Goal: Task Accomplishment & Management: Complete application form

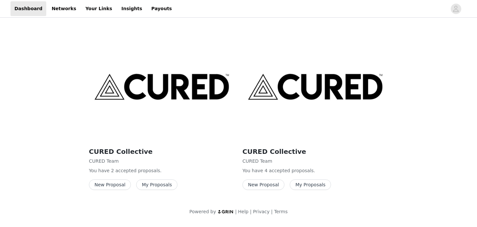
click at [121, 185] on button "New Proposal" at bounding box center [110, 184] width 42 height 10
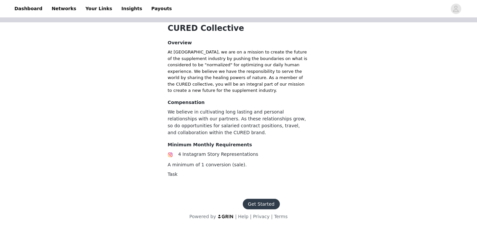
scroll to position [137, 0]
click at [263, 201] on button "Get Started" at bounding box center [261, 204] width 37 height 10
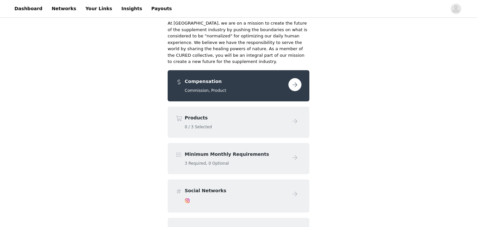
scroll to position [82, 0]
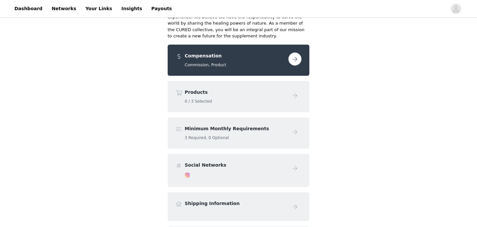
click at [296, 55] on button "button" at bounding box center [294, 58] width 13 height 13
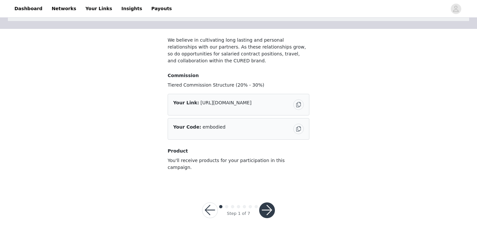
scroll to position [40, 0]
click at [270, 206] on button "button" at bounding box center [267, 211] width 16 height 16
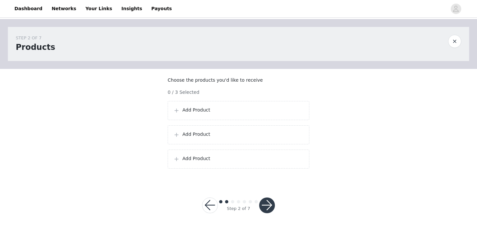
click at [192, 114] on p "Add Product" at bounding box center [242, 110] width 121 height 7
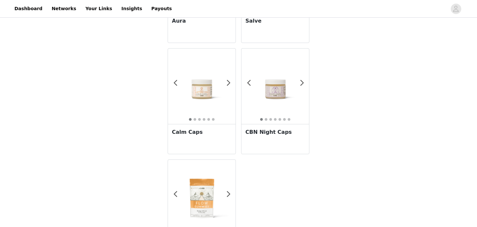
scroll to position [367, 0]
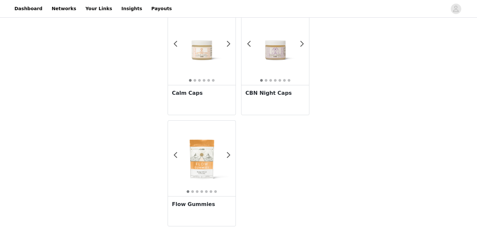
click at [279, 54] on img at bounding box center [275, 47] width 68 height 68
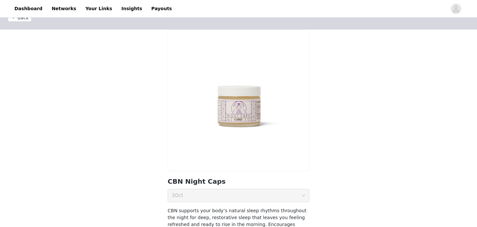
scroll to position [58, 0]
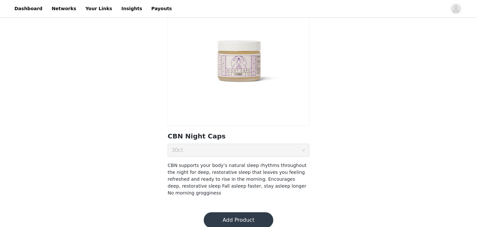
click at [251, 147] on div "Quantity 30ct" at bounding box center [237, 150] width 130 height 12
click at [239, 216] on button "Add Product" at bounding box center [239, 220] width 70 height 16
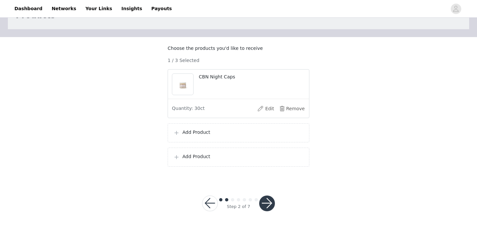
scroll to position [39, 0]
click at [218, 128] on div "Add Product" at bounding box center [239, 132] width 142 height 19
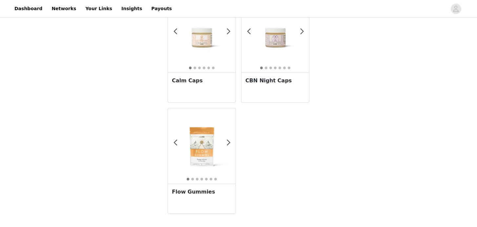
scroll to position [380, 0]
click at [274, 42] on img at bounding box center [275, 35] width 68 height 68
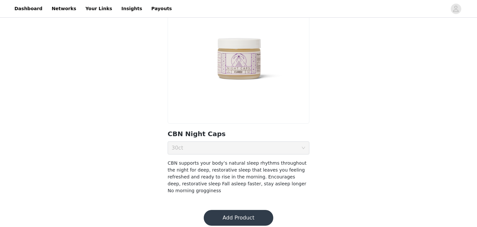
scroll to position [60, 0]
click at [237, 210] on button "Add Product" at bounding box center [239, 218] width 70 height 16
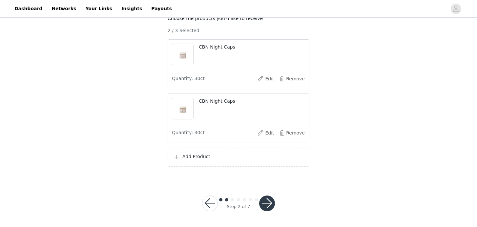
scroll to position [68, 0]
click at [227, 157] on p "Add Product" at bounding box center [242, 156] width 121 height 7
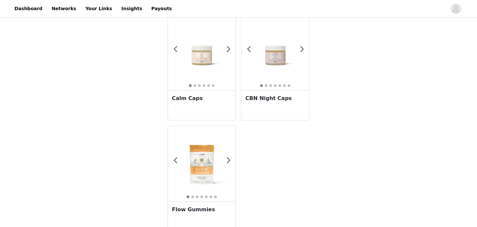
scroll to position [361, 0]
click at [275, 61] on img at bounding box center [275, 54] width 68 height 68
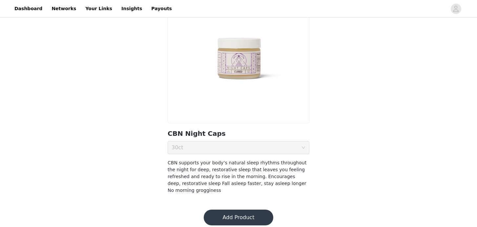
scroll to position [60, 0]
click at [228, 214] on button "Add Product" at bounding box center [239, 218] width 70 height 16
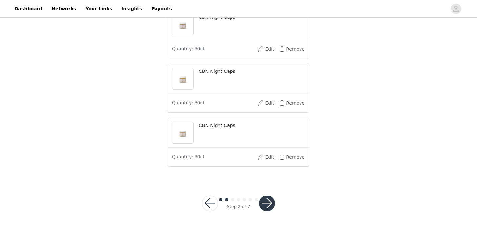
scroll to position [98, 0]
click at [265, 197] on button "button" at bounding box center [267, 204] width 16 height 16
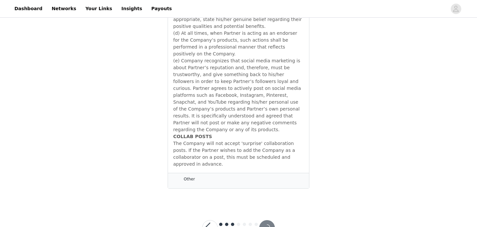
scroll to position [482, 0]
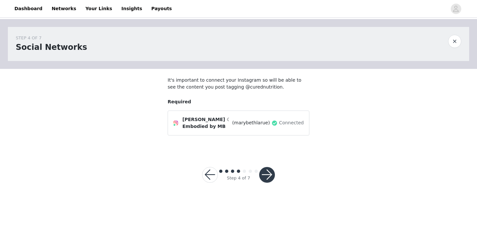
click at [268, 176] on button "button" at bounding box center [267, 175] width 16 height 16
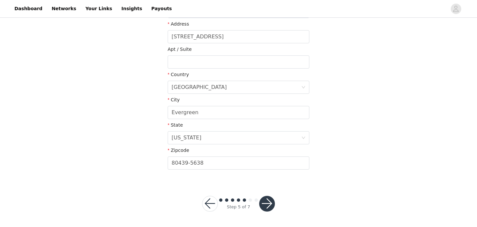
click at [269, 201] on button "button" at bounding box center [267, 204] width 16 height 16
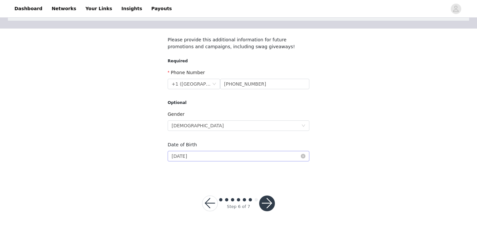
click at [268, 199] on button "button" at bounding box center [267, 204] width 16 height 16
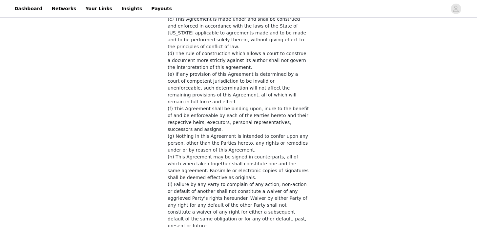
scroll to position [1484, 0]
checkbox input "true"
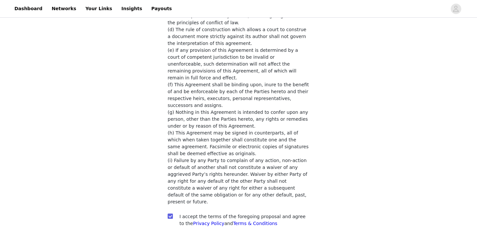
scroll to position [1460, 0]
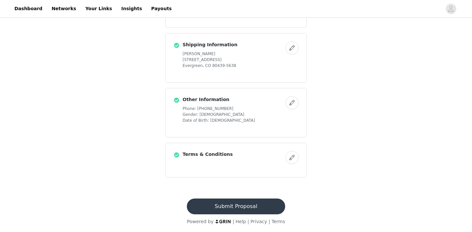
scroll to position [365, 0]
click at [245, 204] on button "Submit Proposal" at bounding box center [236, 207] width 98 height 16
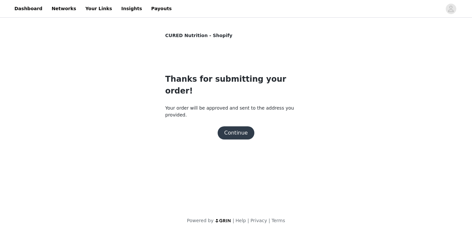
scroll to position [0, 0]
